Goal: Task Accomplishment & Management: Manage account settings

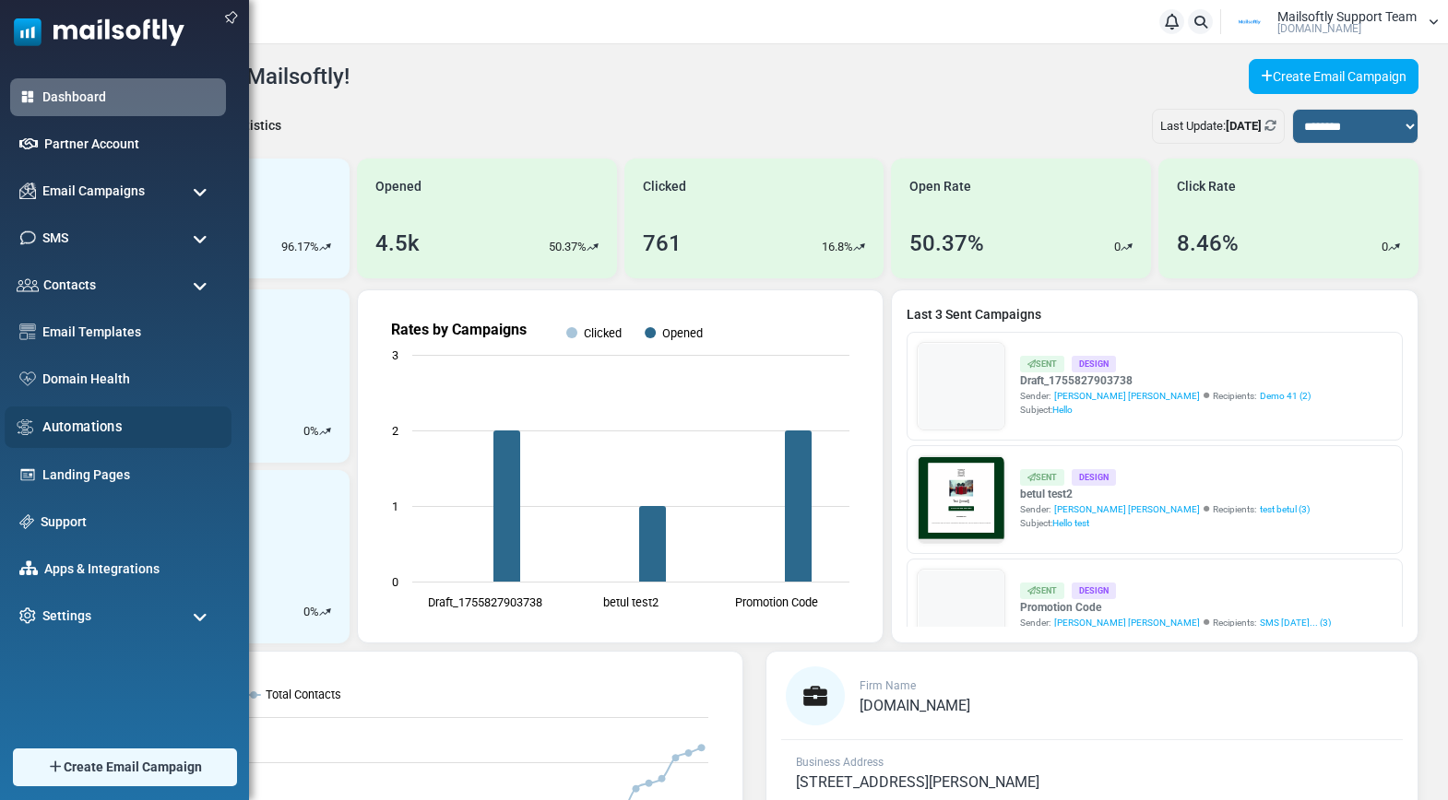
click at [83, 431] on link "Automations" at bounding box center [131, 427] width 179 height 20
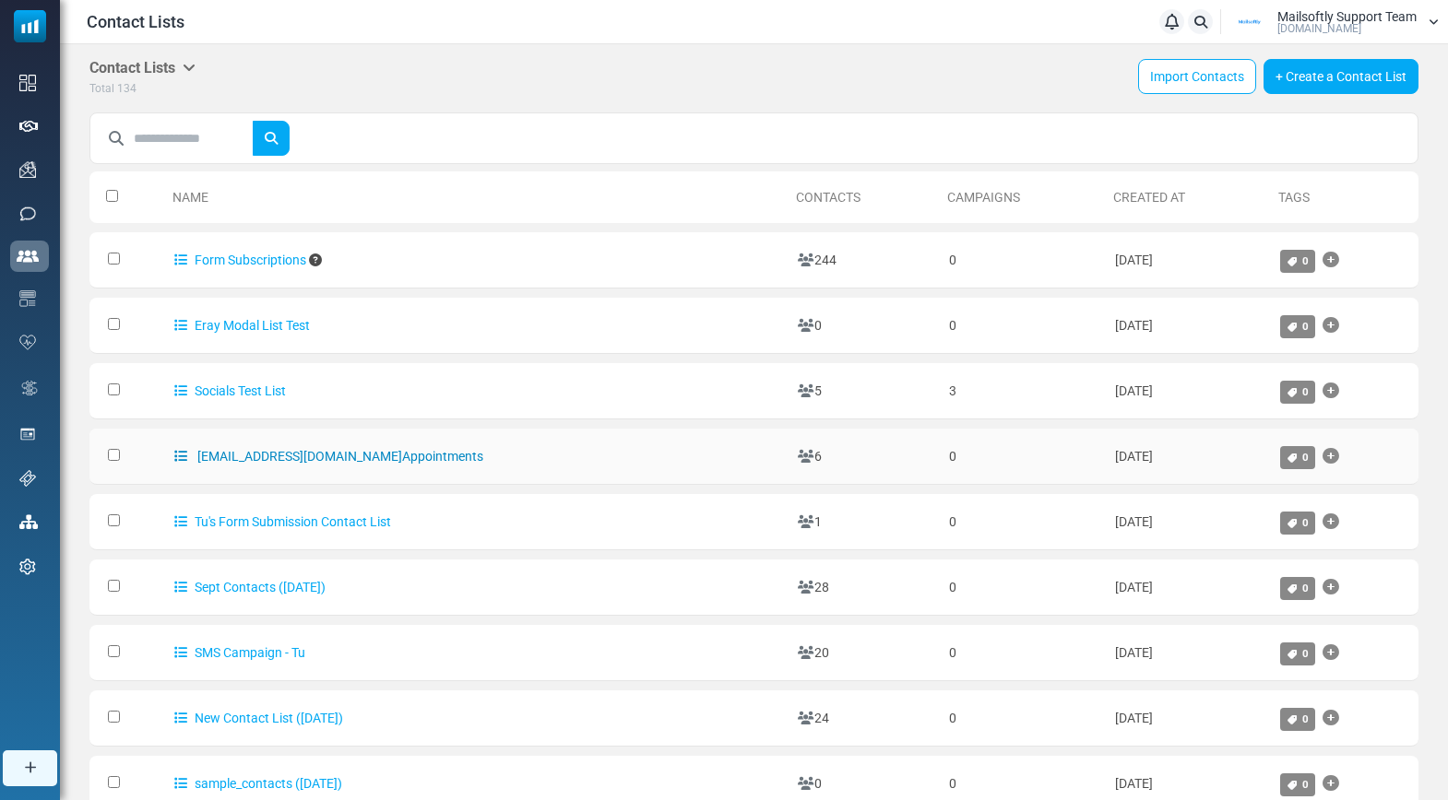
click at [277, 456] on link "alkan@mailsoftly.com Appointments" at bounding box center [328, 456] width 309 height 15
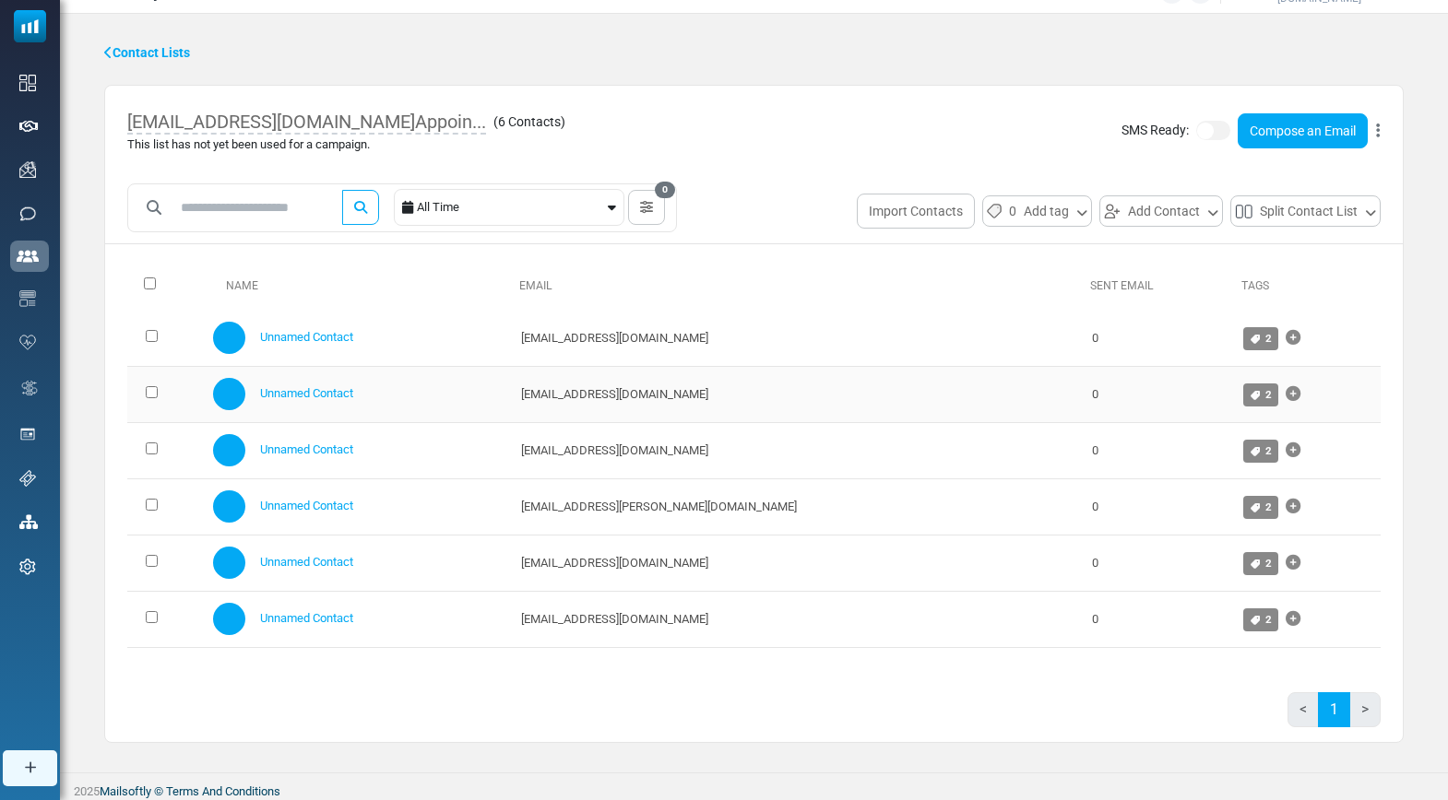
scroll to position [35, 0]
